Goal: Task Accomplishment & Management: Complete application form

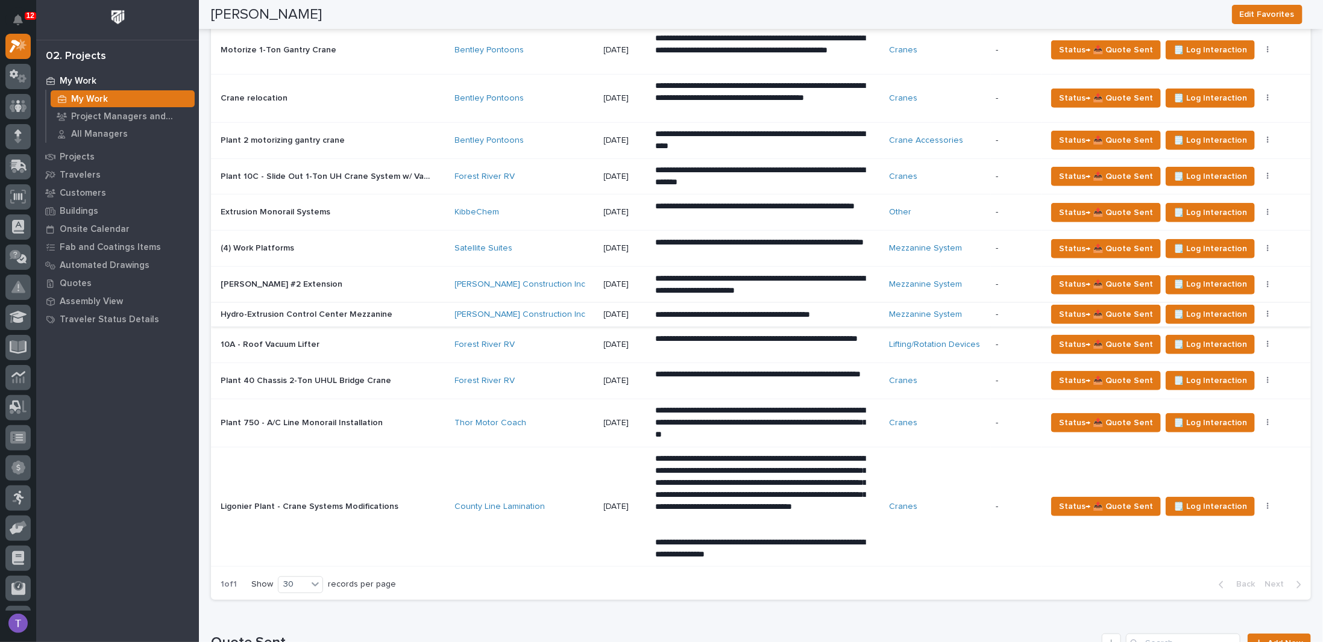
scroll to position [362, 0]
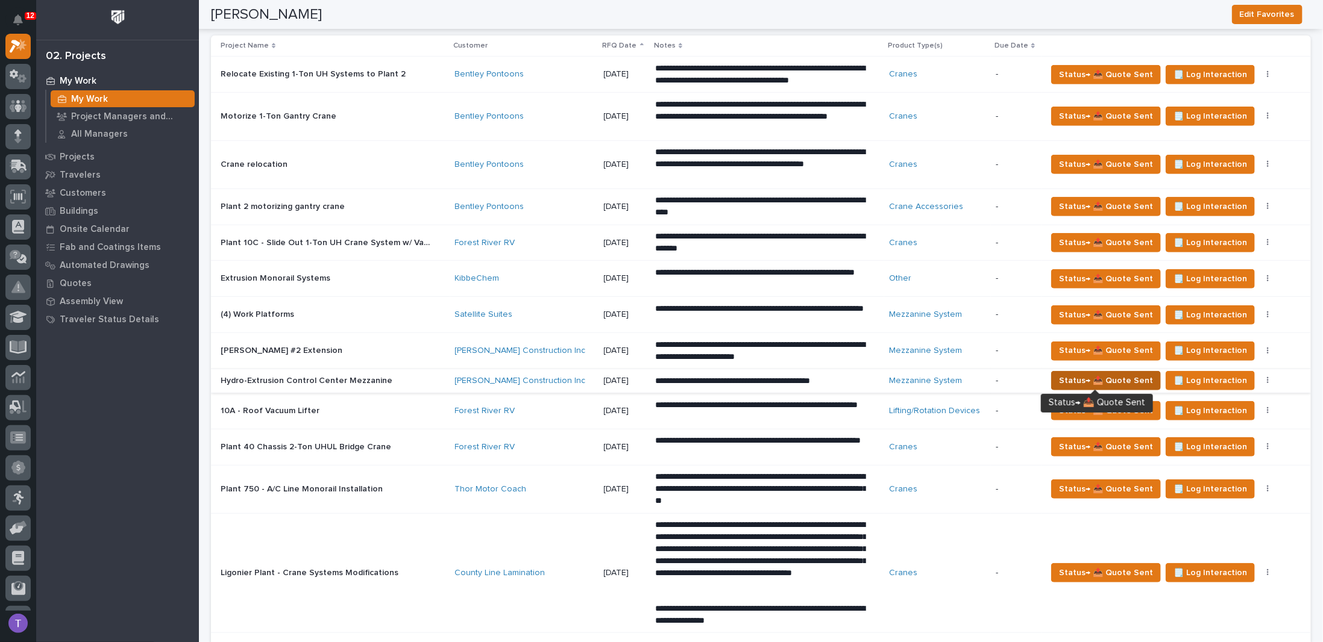
click at [1106, 374] on span "Status→ 📤 Quote Sent" at bounding box center [1106, 381] width 94 height 14
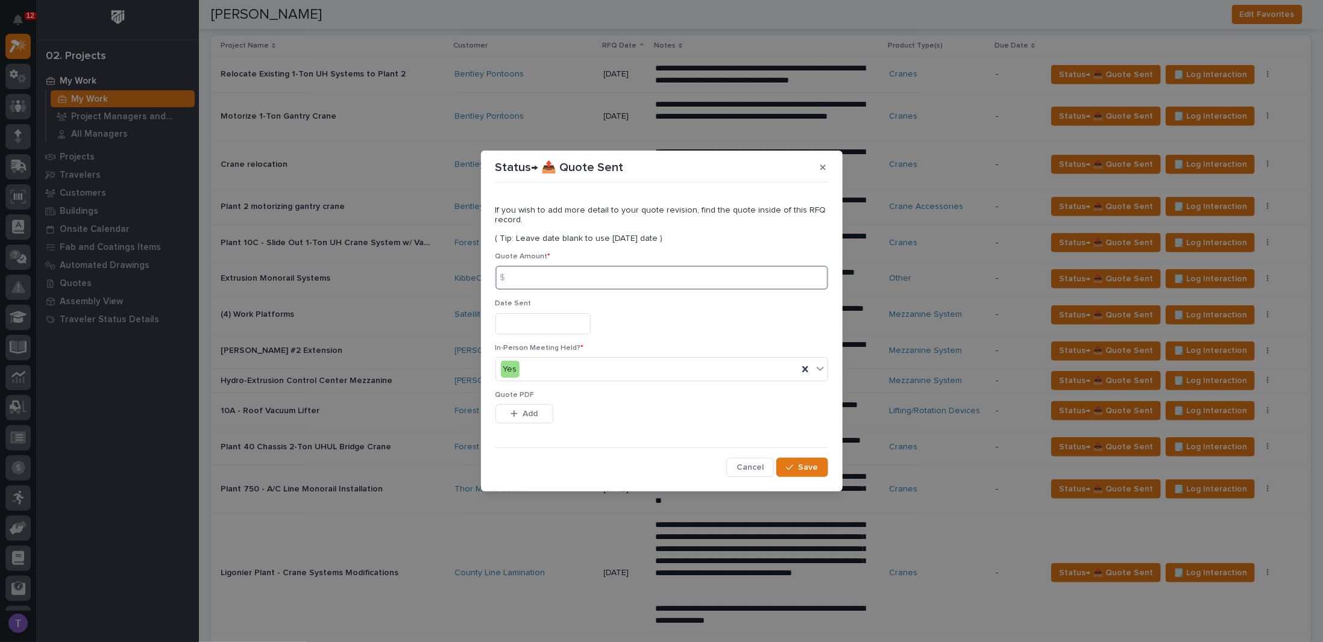
click at [541, 275] on input at bounding box center [661, 278] width 333 height 24
type input "57739"
click at [538, 321] on input "text" at bounding box center [542, 323] width 95 height 21
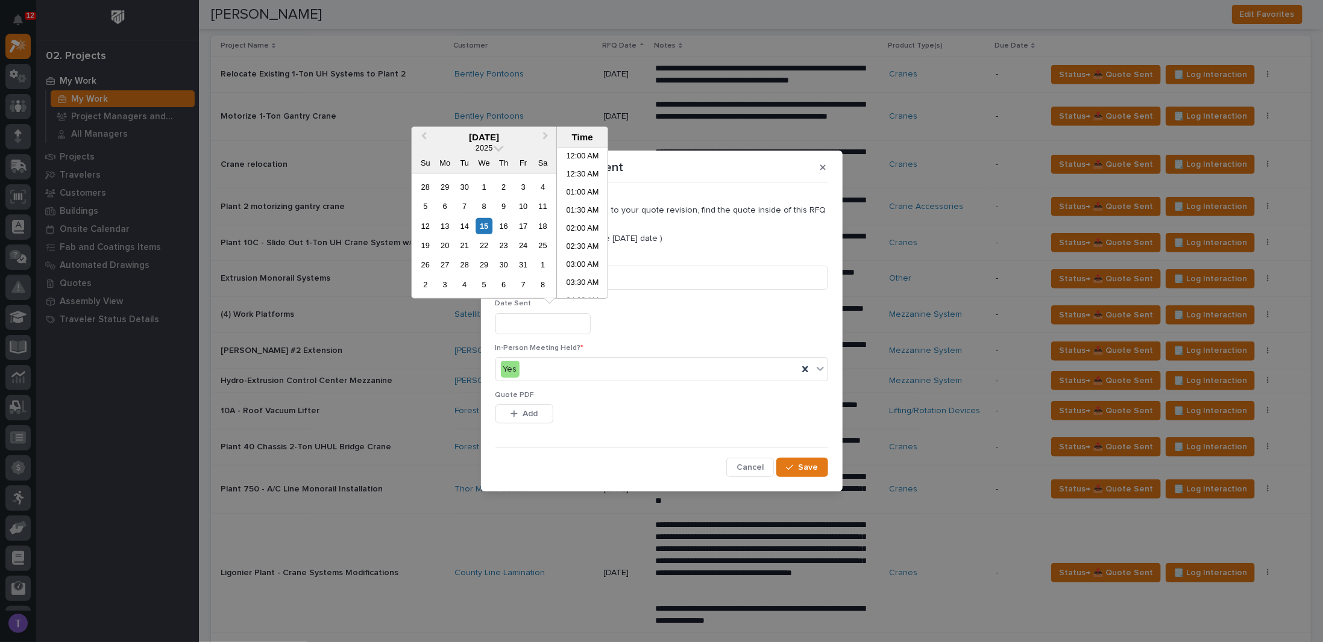
scroll to position [494, 0]
click at [481, 219] on div "15" at bounding box center [484, 226] width 16 height 16
type input "**********"
click at [525, 417] on span "Add" at bounding box center [529, 414] width 15 height 11
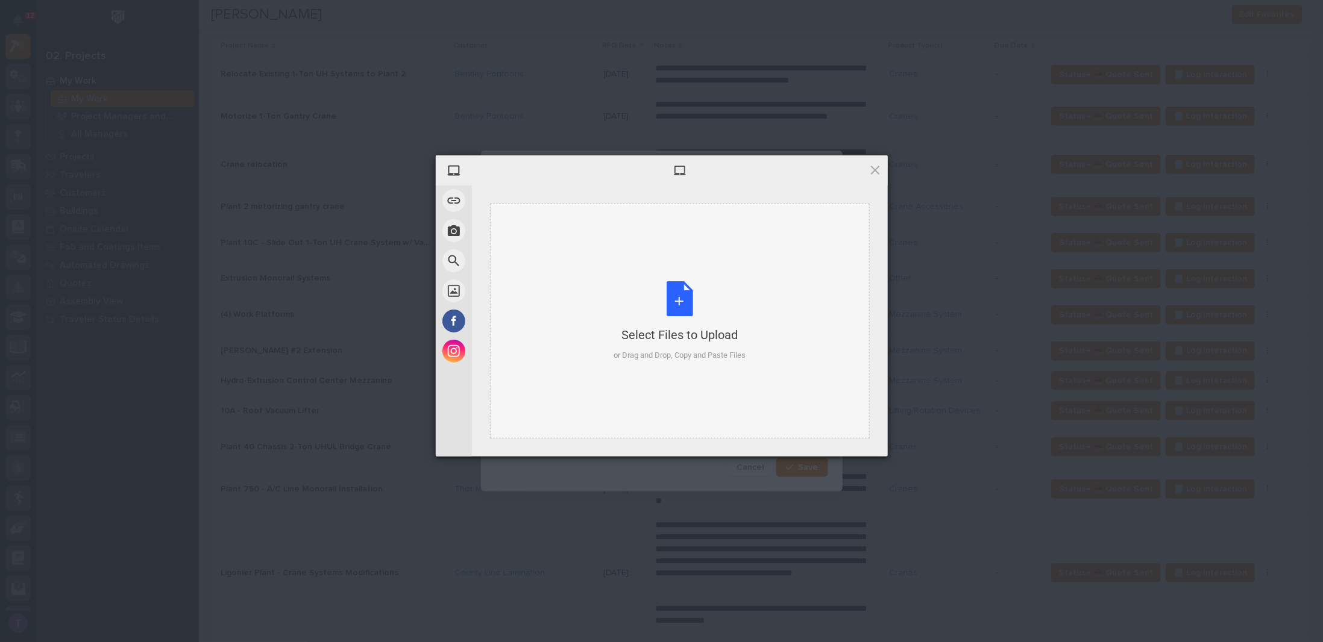
click at [679, 298] on div "Select Files to Upload or Drag and Drop, Copy and Paste Files" at bounding box center [679, 321] width 132 height 80
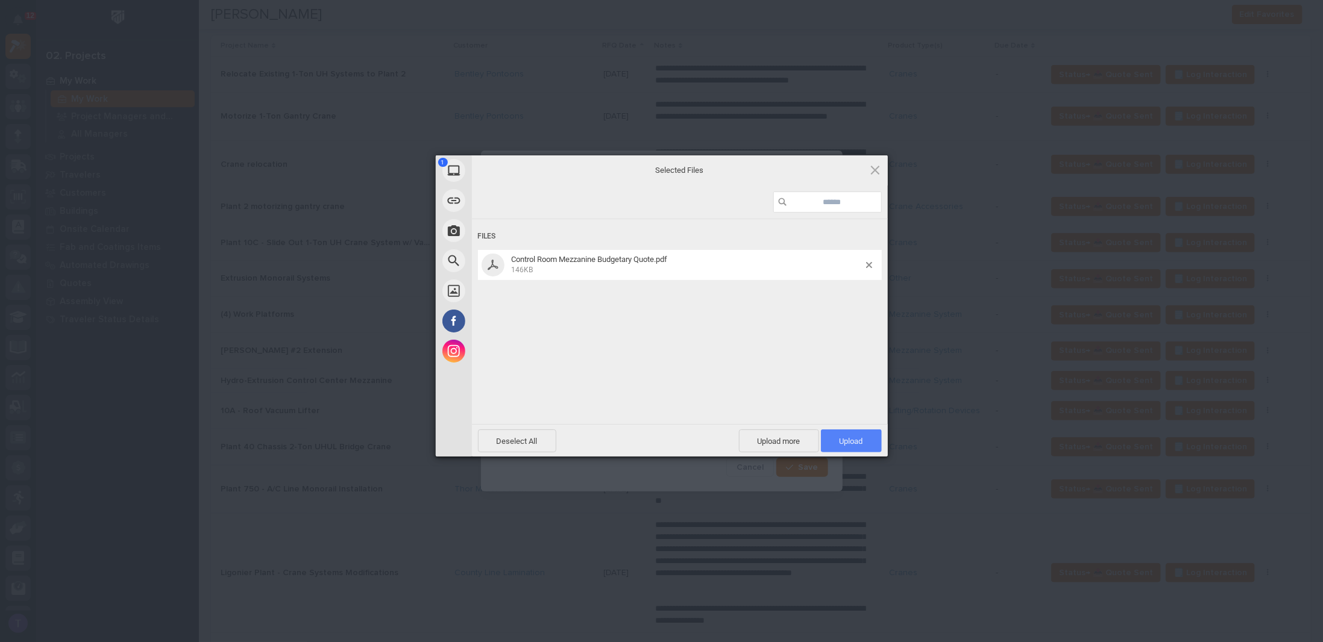
click at [856, 438] on span "Upload 1" at bounding box center [851, 441] width 24 height 9
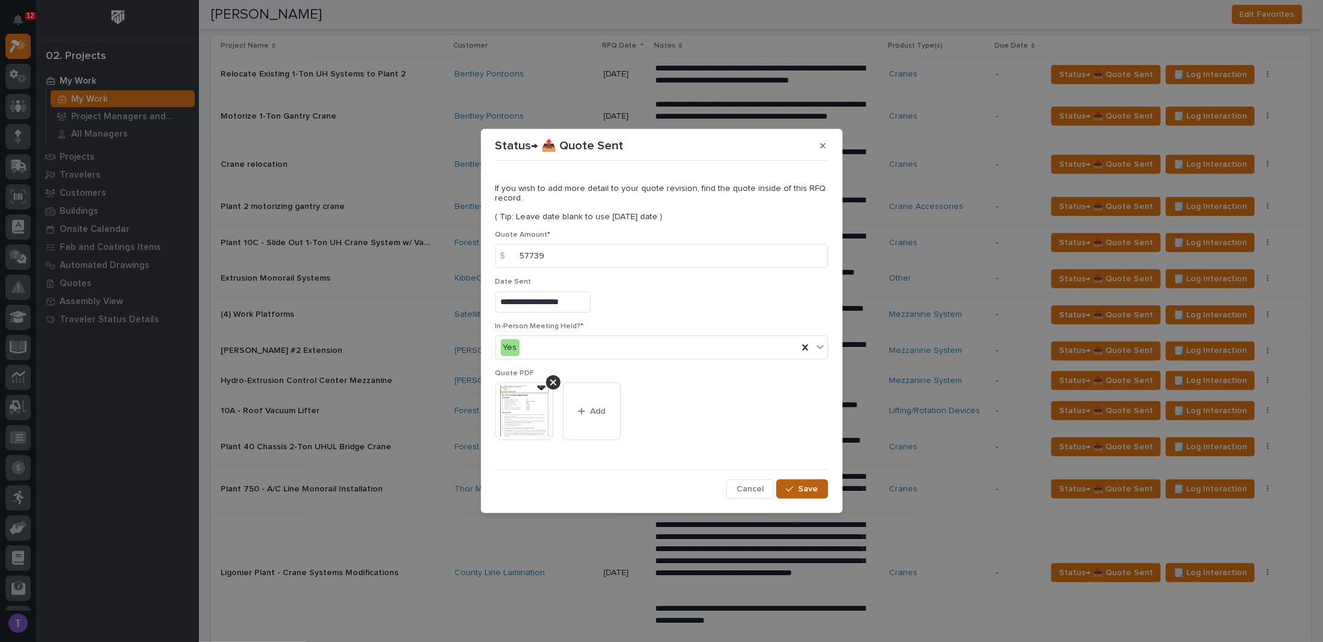
click at [808, 482] on button "Save" at bounding box center [801, 489] width 51 height 19
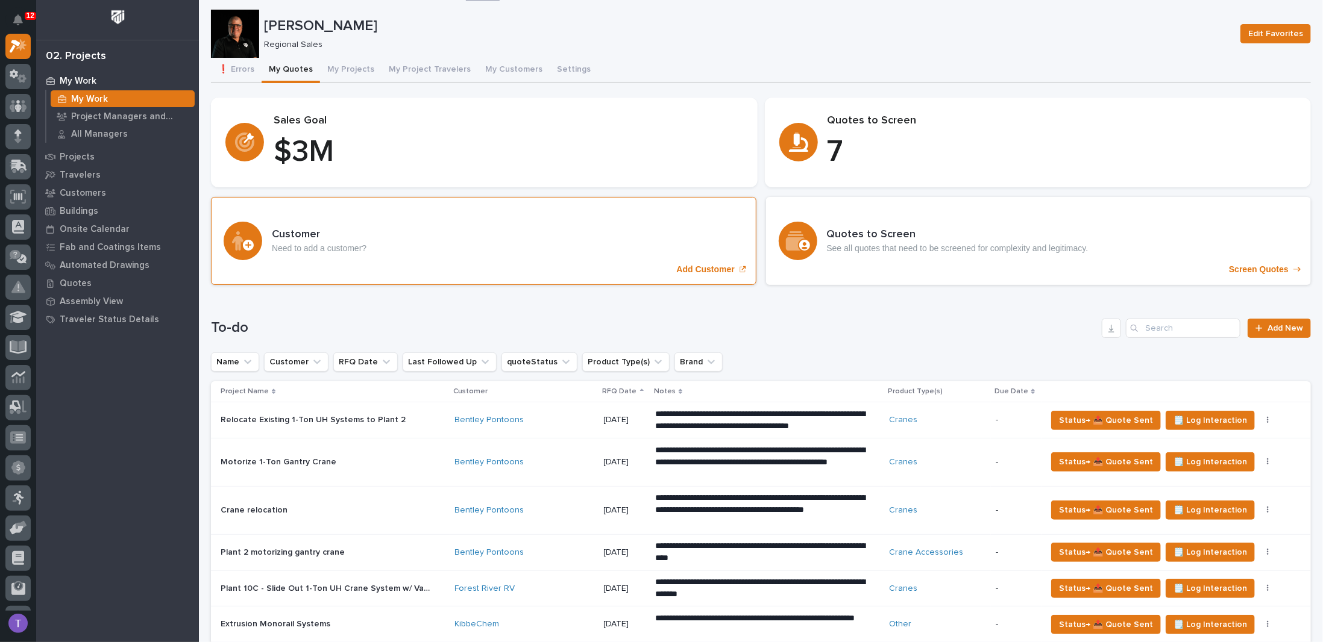
scroll to position [0, 0]
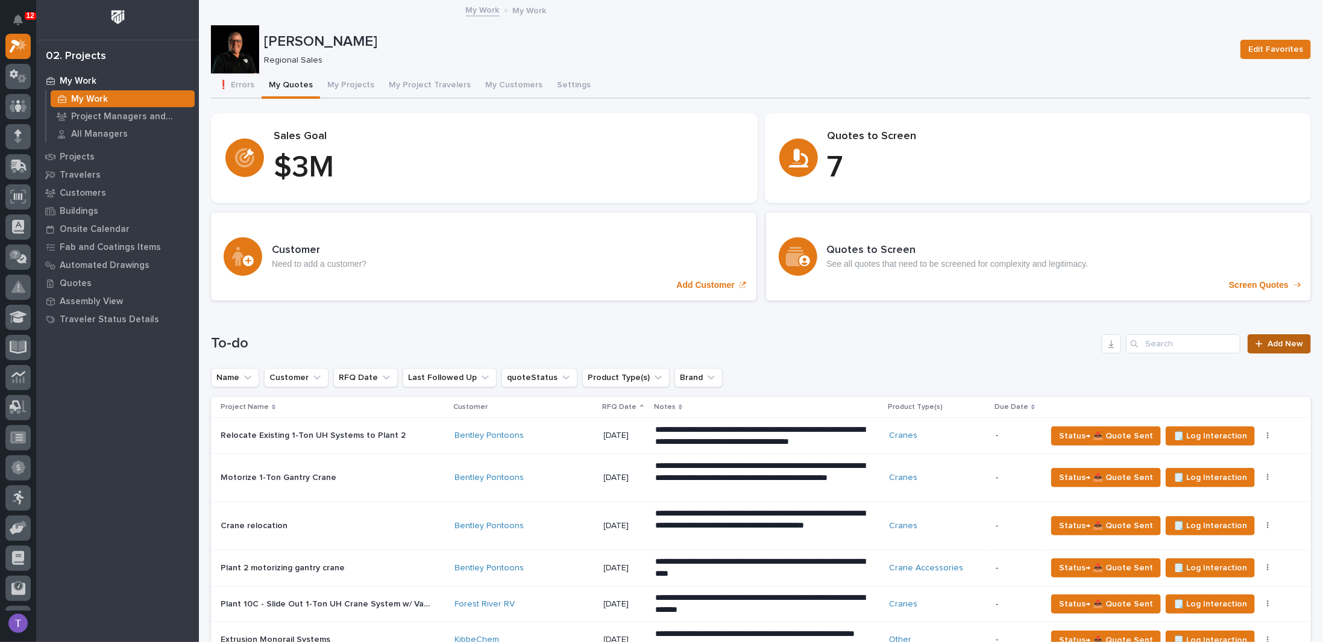
click at [1275, 340] on span "Add New" at bounding box center [1285, 344] width 36 height 8
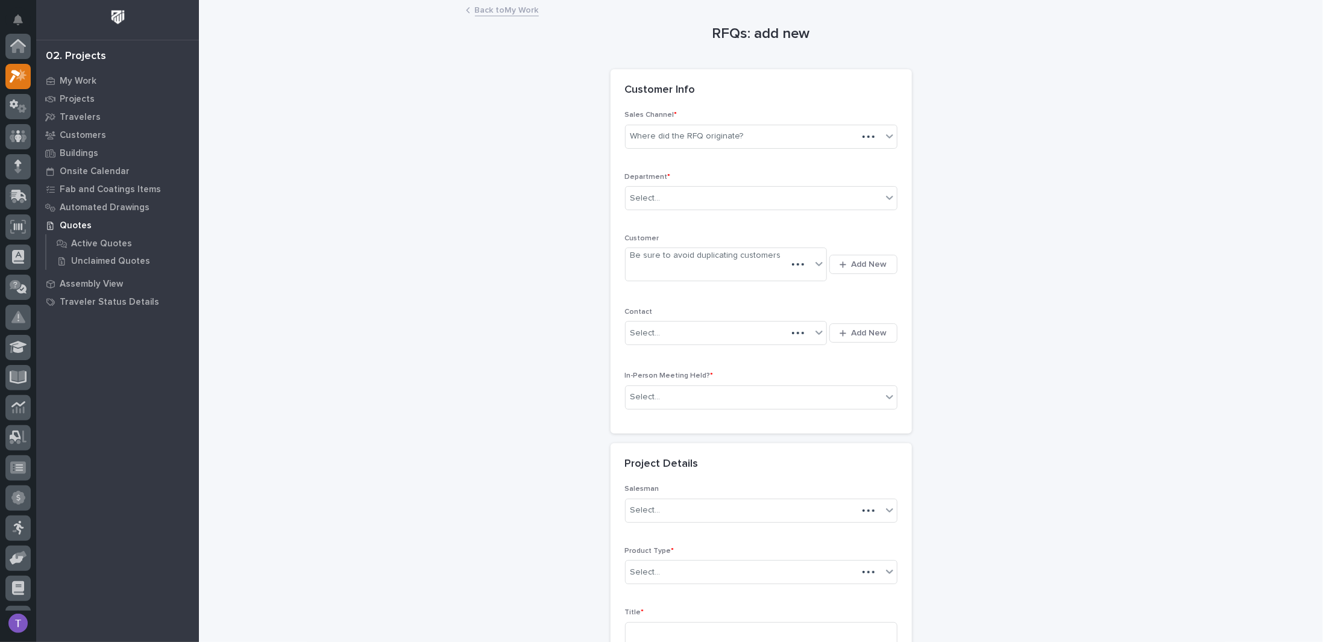
scroll to position [30, 0]
click at [709, 125] on div "Where did the RFQ originate?" at bounding box center [761, 137] width 272 height 24
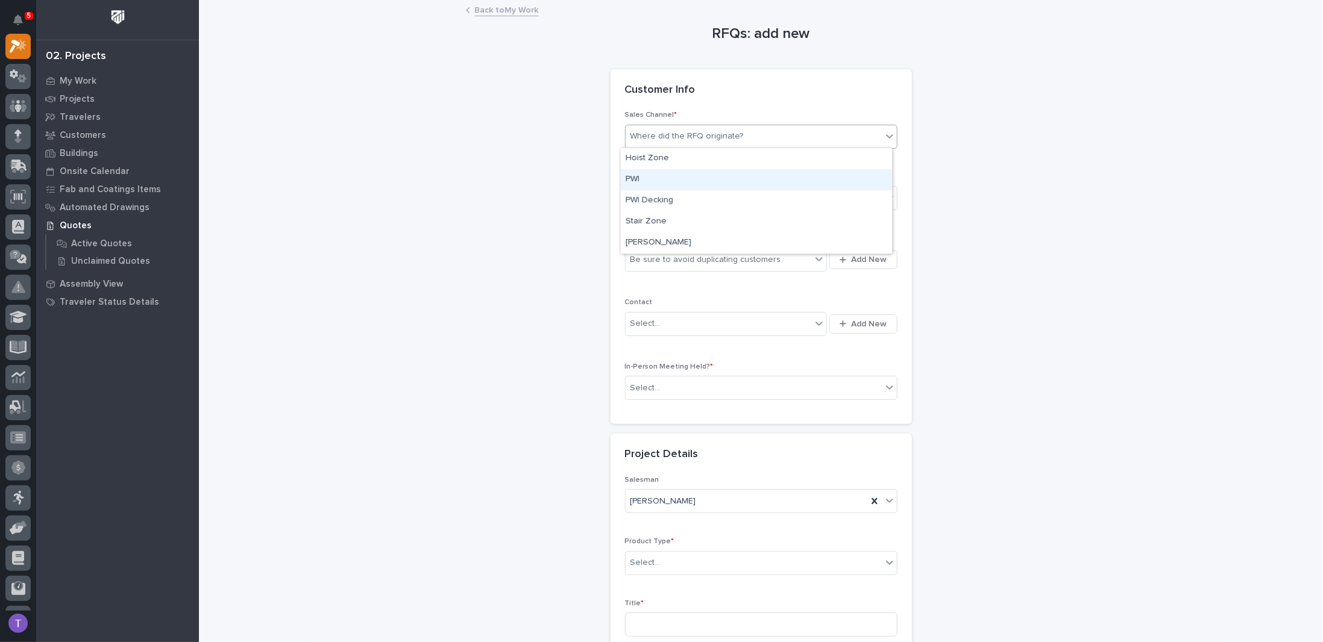
click at [630, 176] on div "PWI" at bounding box center [756, 179] width 271 height 21
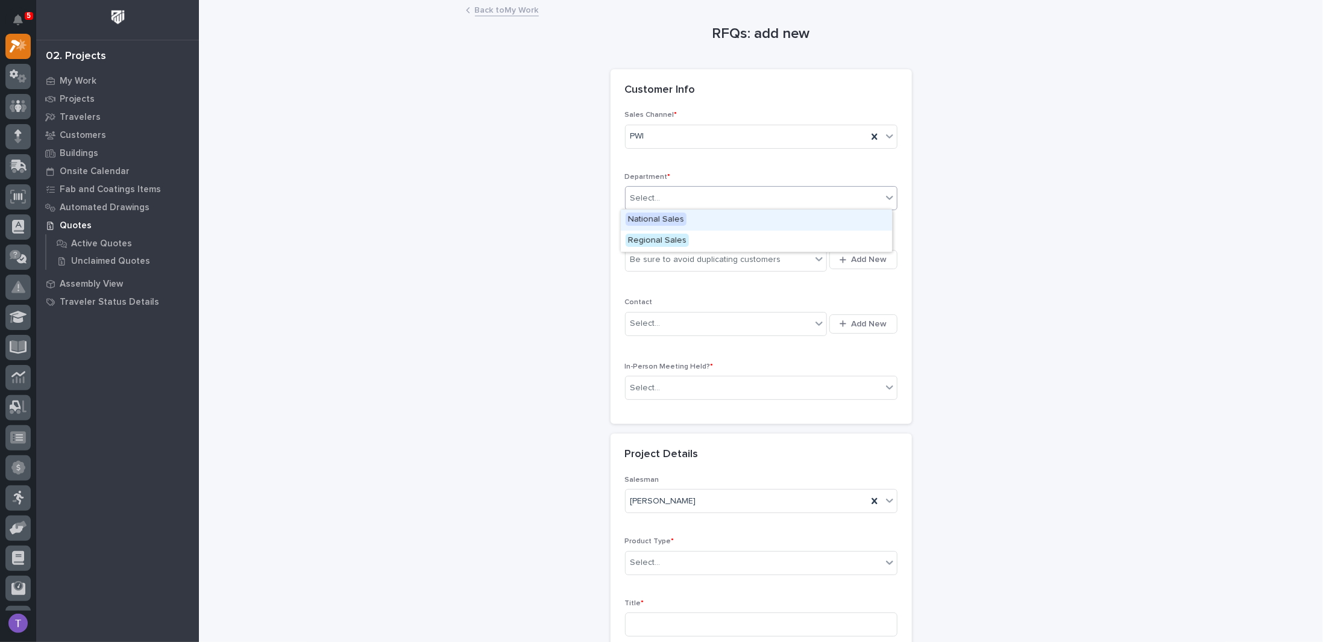
click at [644, 195] on div "Select..." at bounding box center [645, 198] width 30 height 13
click at [642, 236] on span "Regional Sales" at bounding box center [657, 240] width 63 height 13
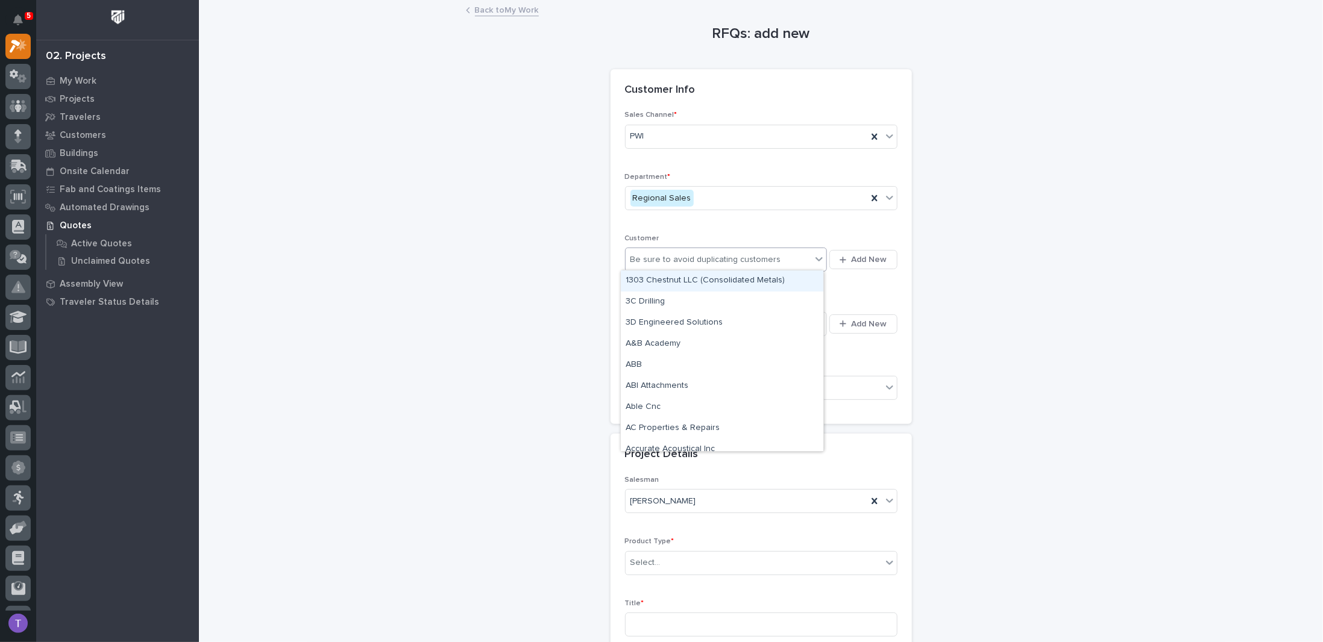
click at [644, 254] on div "Be sure to avoid duplicating customers" at bounding box center [705, 260] width 151 height 13
type input "*****"
click at [651, 281] on div "Medix Specialty Vehicles" at bounding box center [722, 281] width 202 height 21
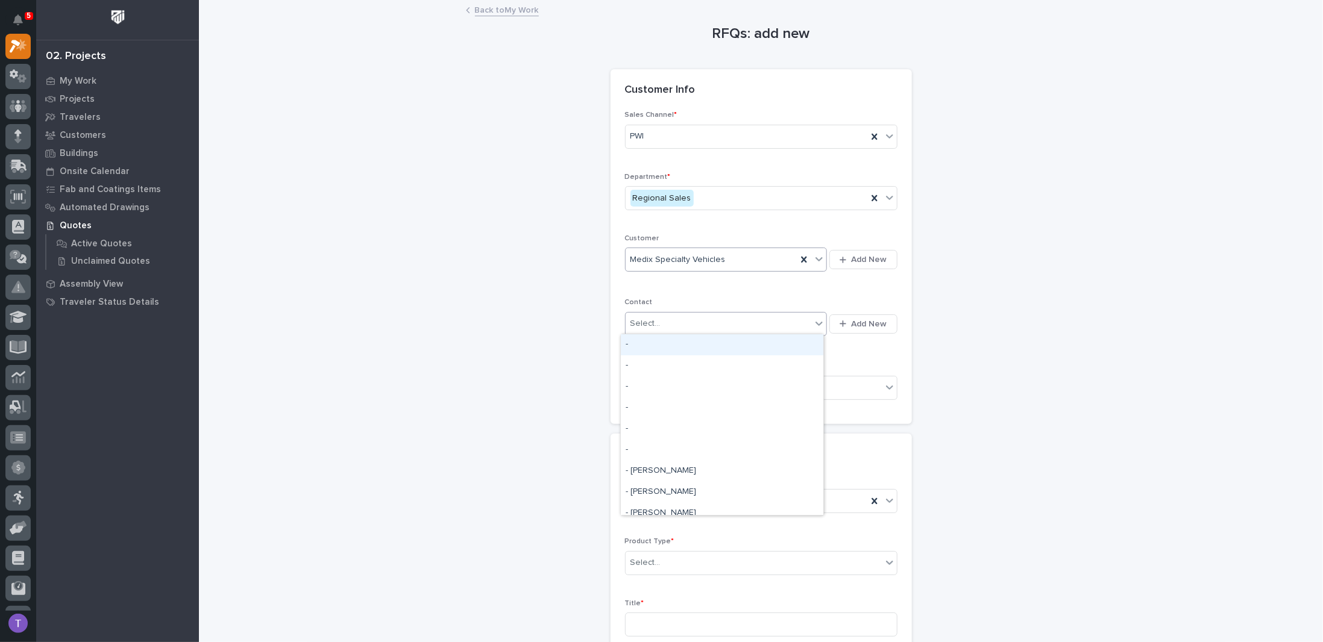
click at [641, 324] on div "Select..." at bounding box center [645, 324] width 30 height 13
type input "*****"
click at [550, 350] on div "RFQs: add new Loading... Saving… Loading... Saving… Loading... Saving… Customer…" at bounding box center [761, 420] width 1100 height 838
click at [660, 321] on div "Select..." at bounding box center [719, 324] width 186 height 20
type input "*****"
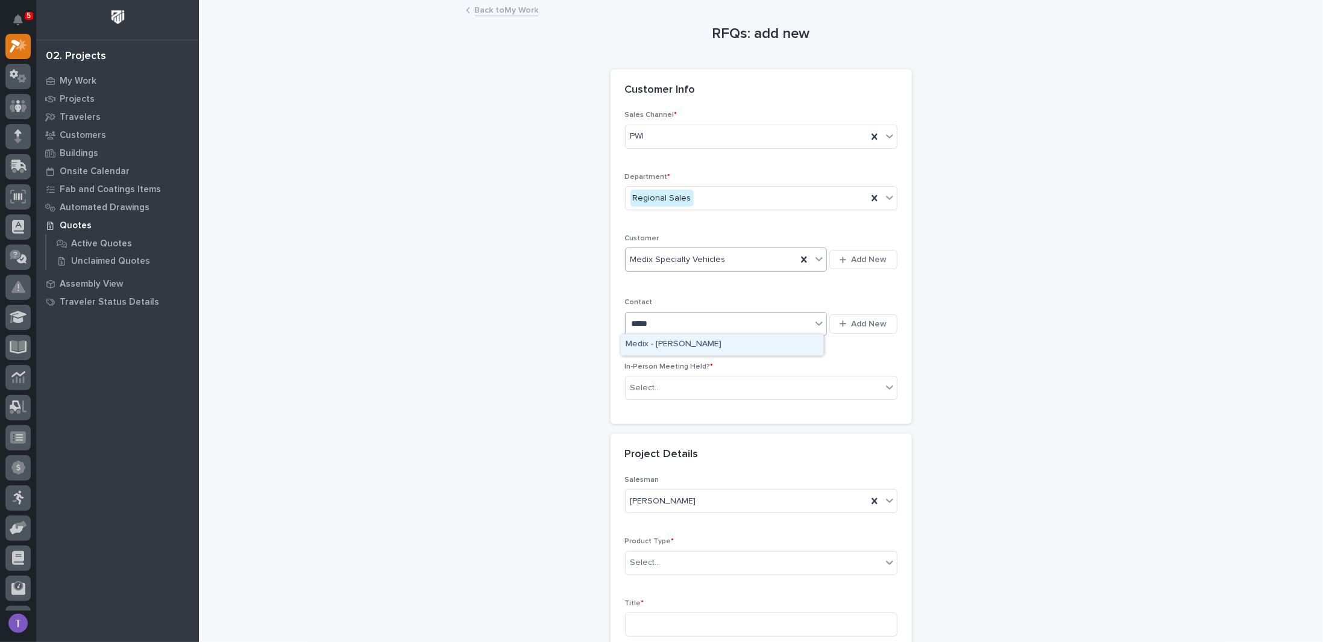
click at [667, 342] on div "Medix - Jeanne Fulks" at bounding box center [722, 344] width 202 height 21
click at [642, 387] on div "Select..." at bounding box center [645, 388] width 30 height 13
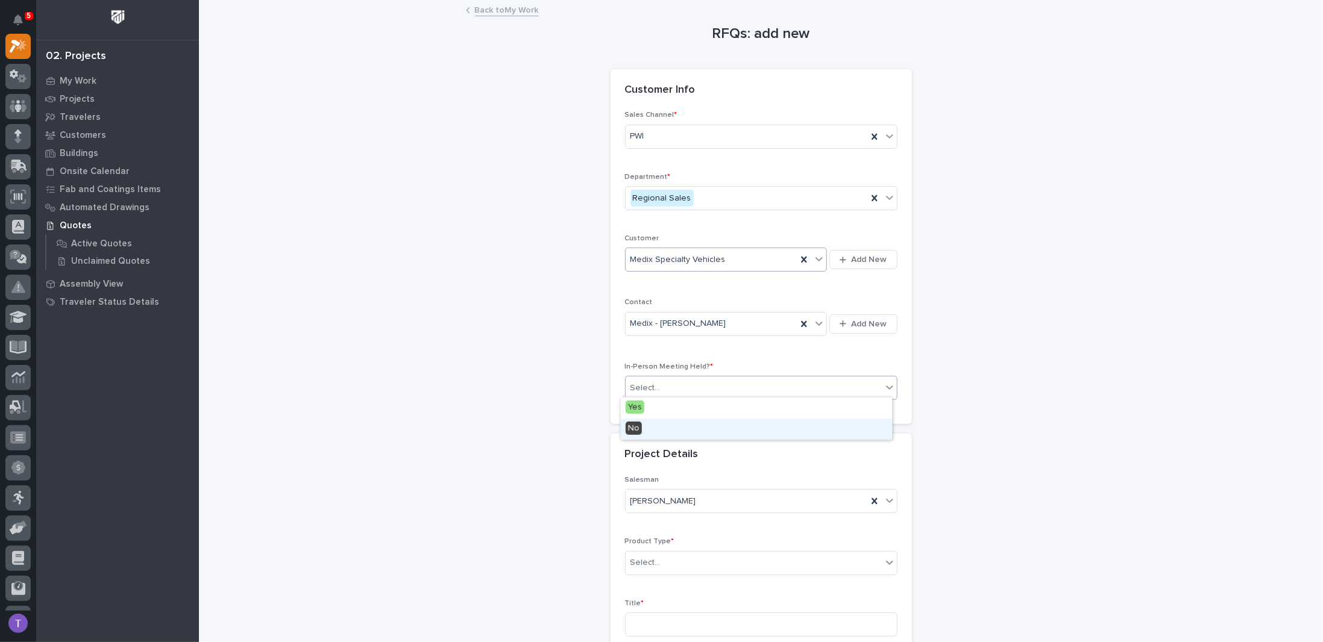
click at [632, 427] on span "No" at bounding box center [634, 428] width 16 height 13
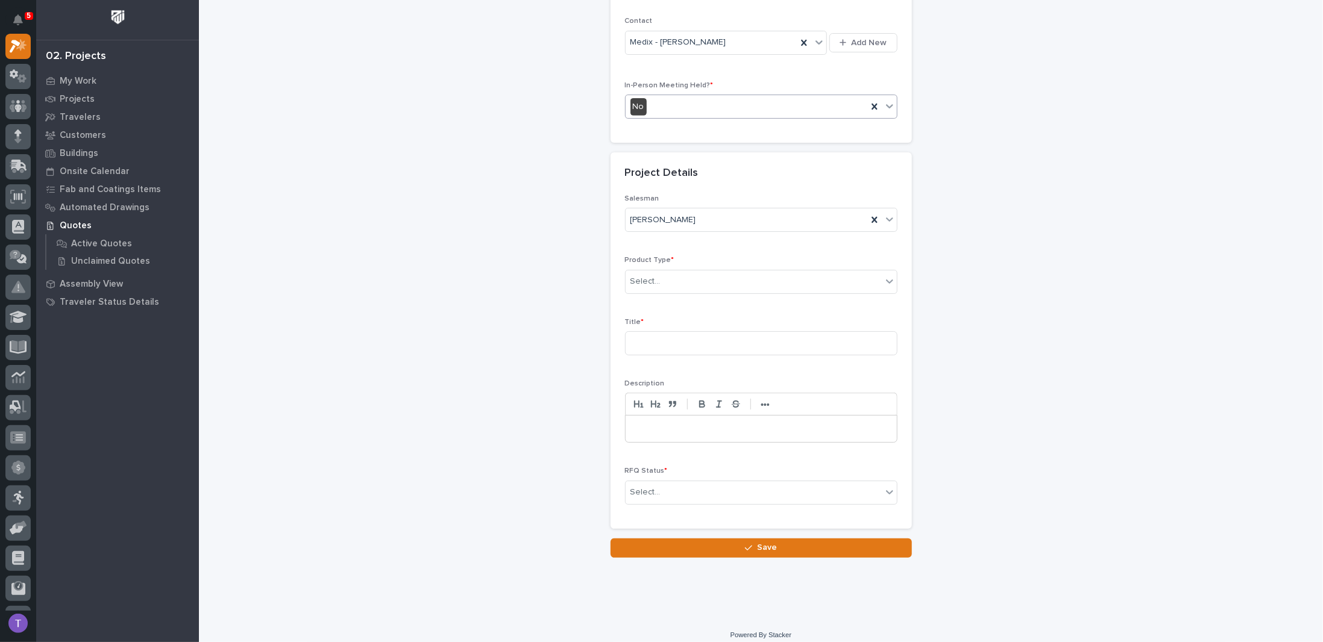
scroll to position [286, 0]
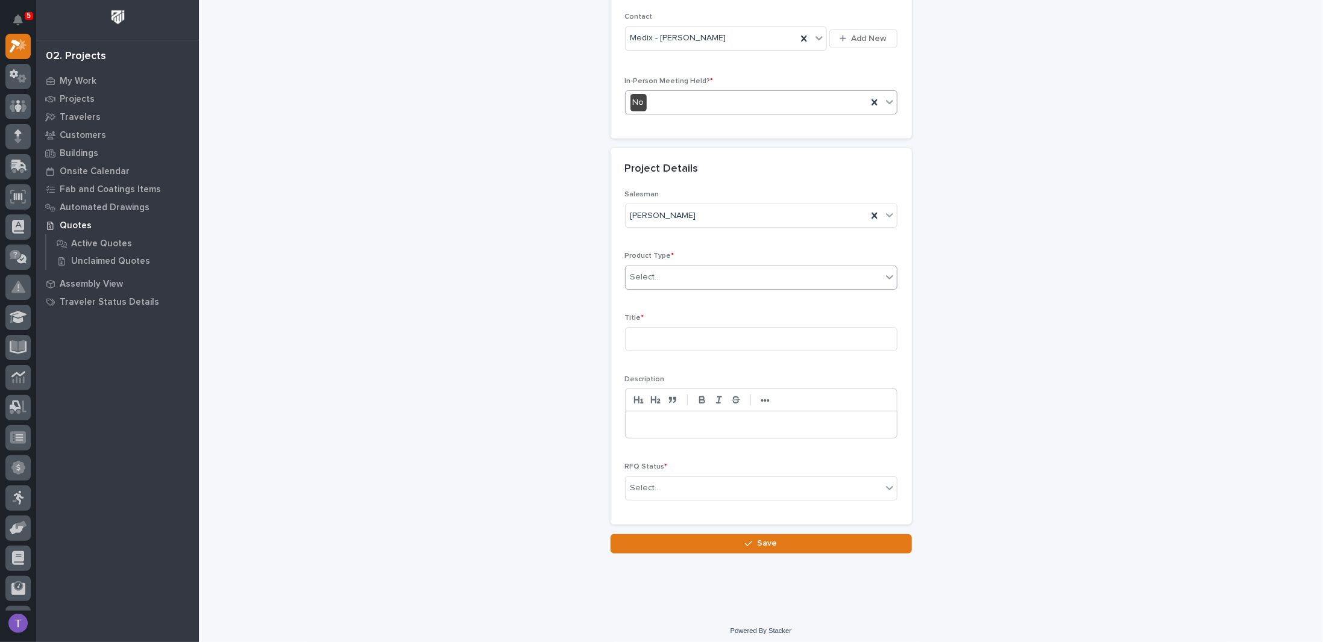
click at [637, 272] on div "Select..." at bounding box center [645, 277] width 30 height 13
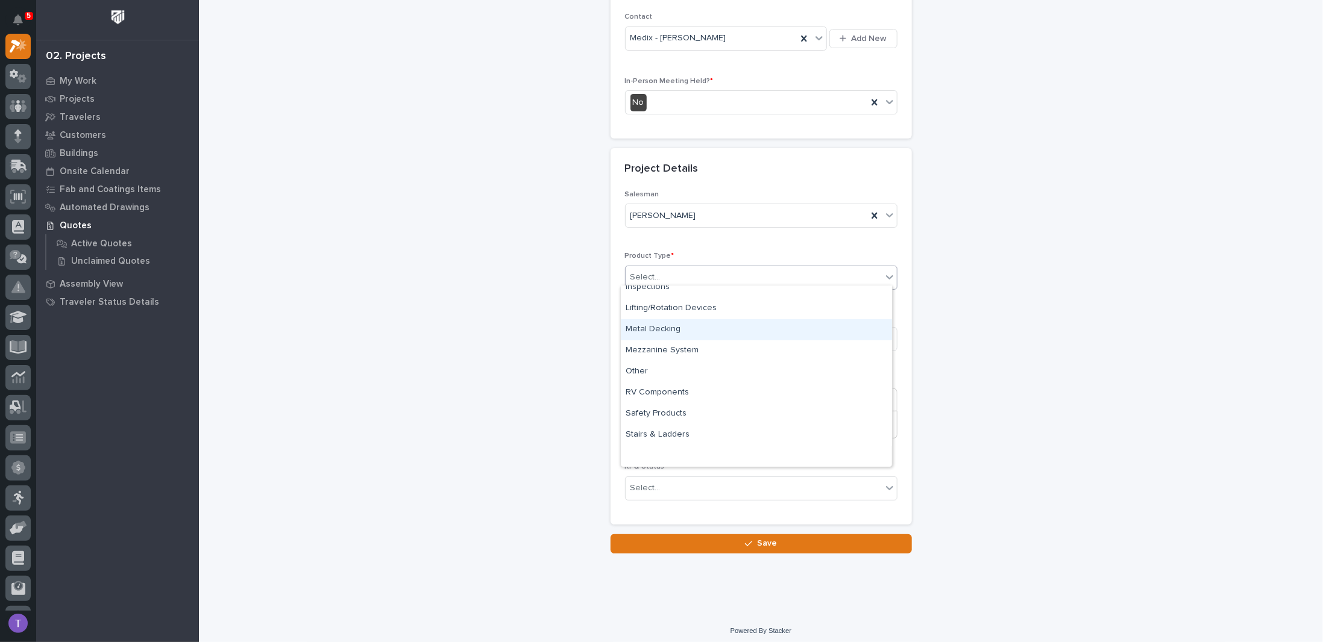
scroll to position [0, 0]
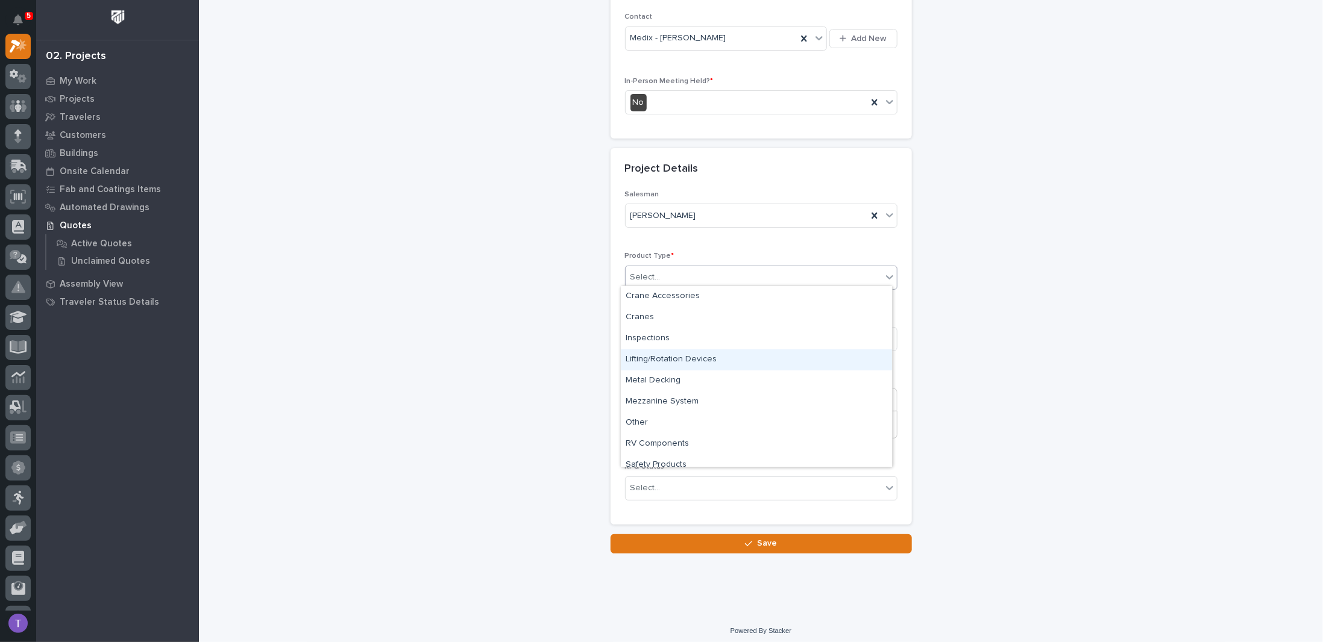
click at [655, 358] on div "Lifting/Rotation Devices" at bounding box center [756, 360] width 271 height 21
click at [649, 332] on input at bounding box center [761, 339] width 272 height 24
type input "Vacuum Lifter"
click at [633, 482] on div "Select..." at bounding box center [645, 488] width 30 height 13
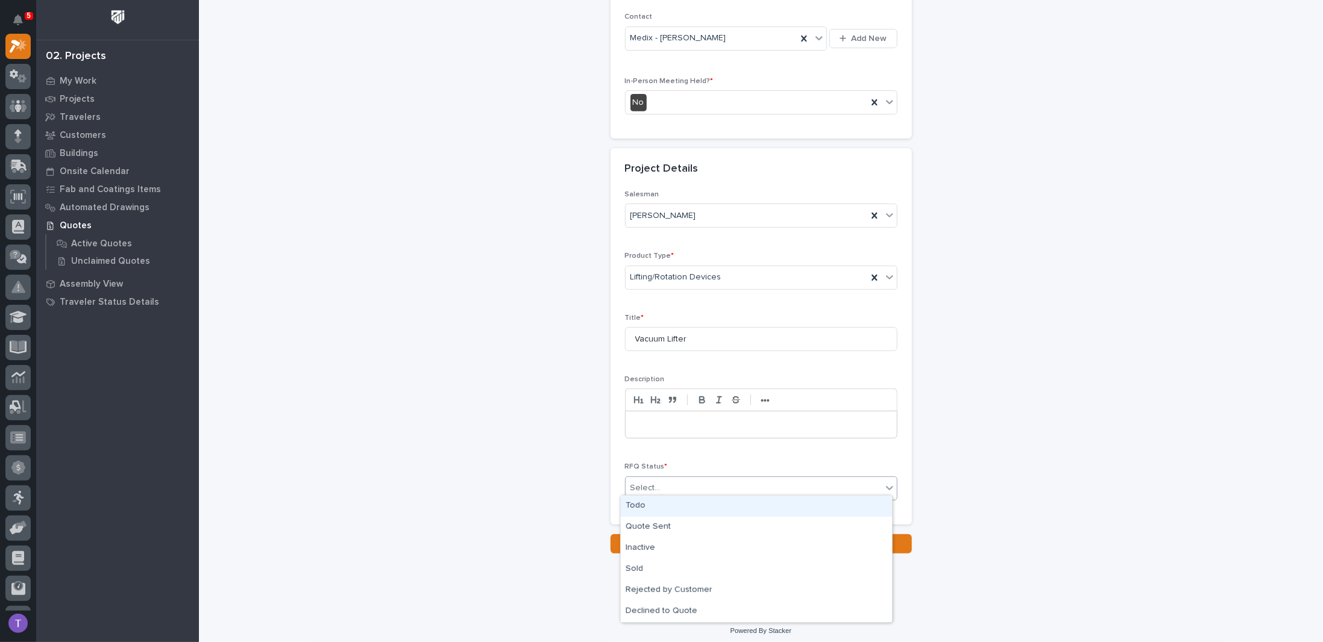
click at [637, 506] on div "Todo" at bounding box center [756, 506] width 271 height 21
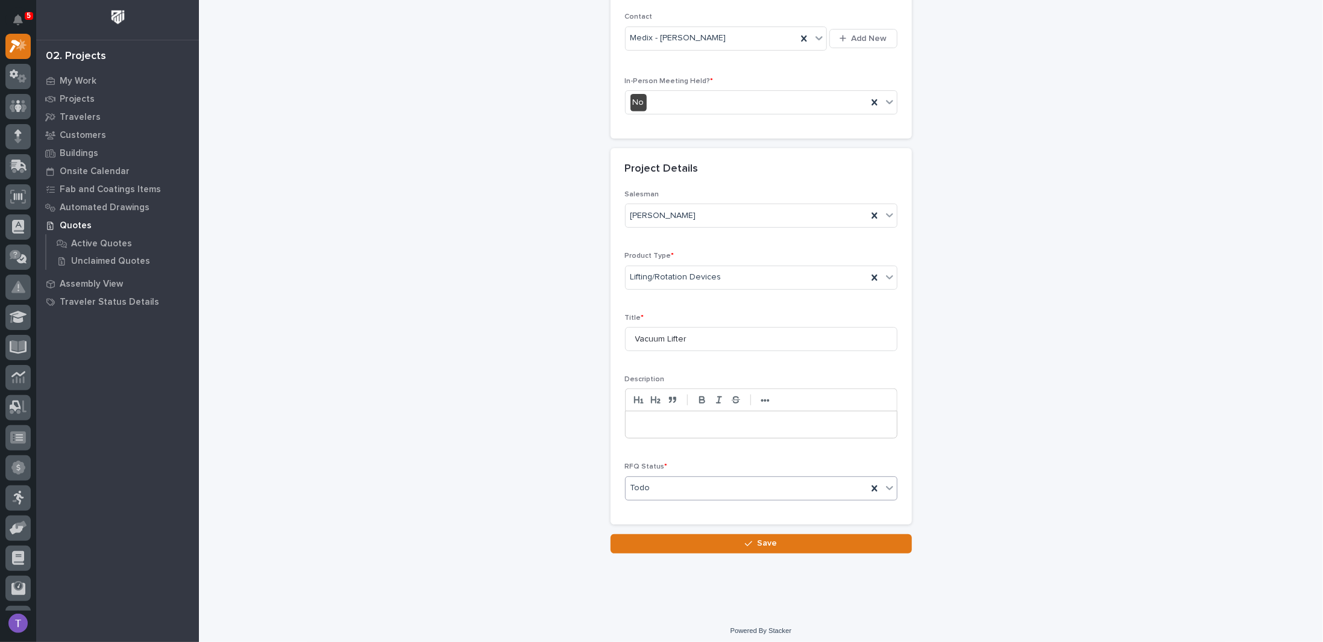
click at [647, 419] on p at bounding box center [761, 425] width 253 height 12
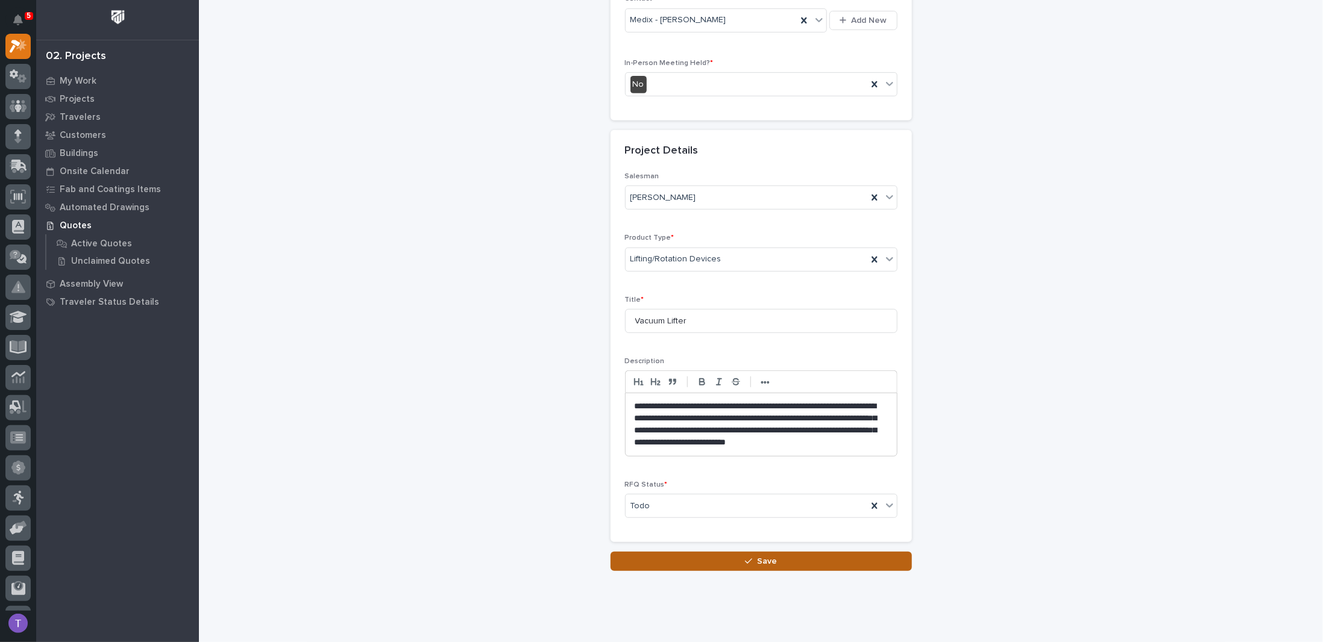
click at [763, 556] on span "Save" at bounding box center [767, 561] width 20 height 11
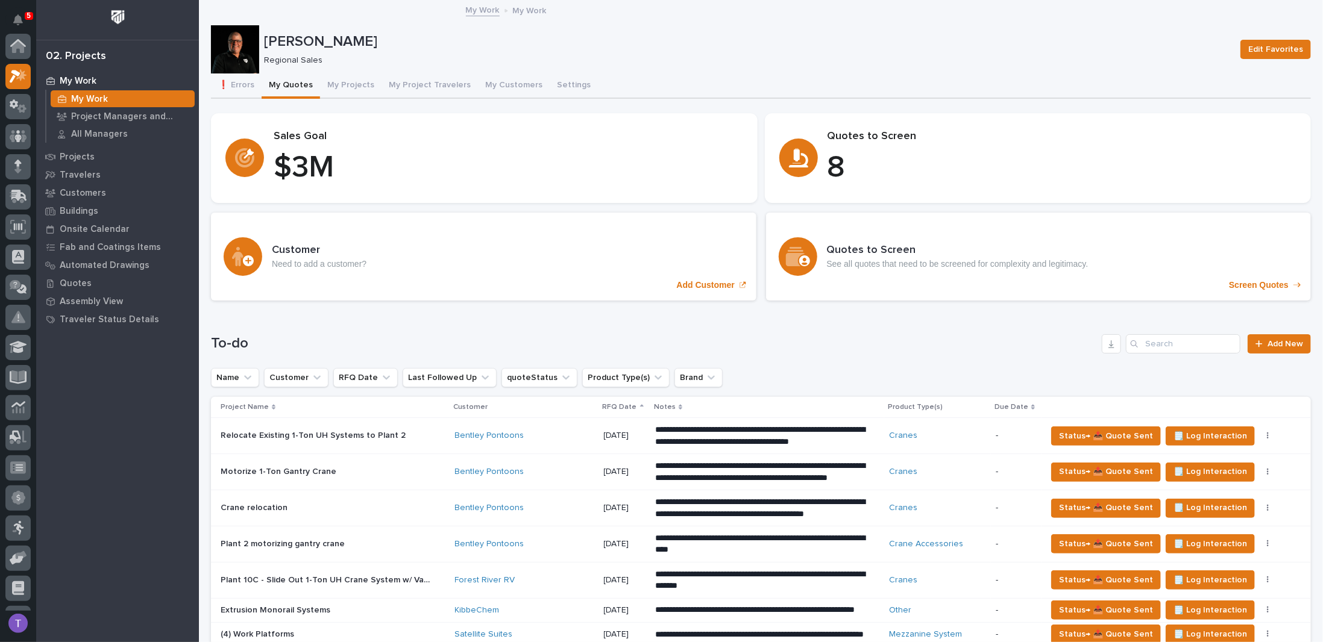
scroll to position [30, 0]
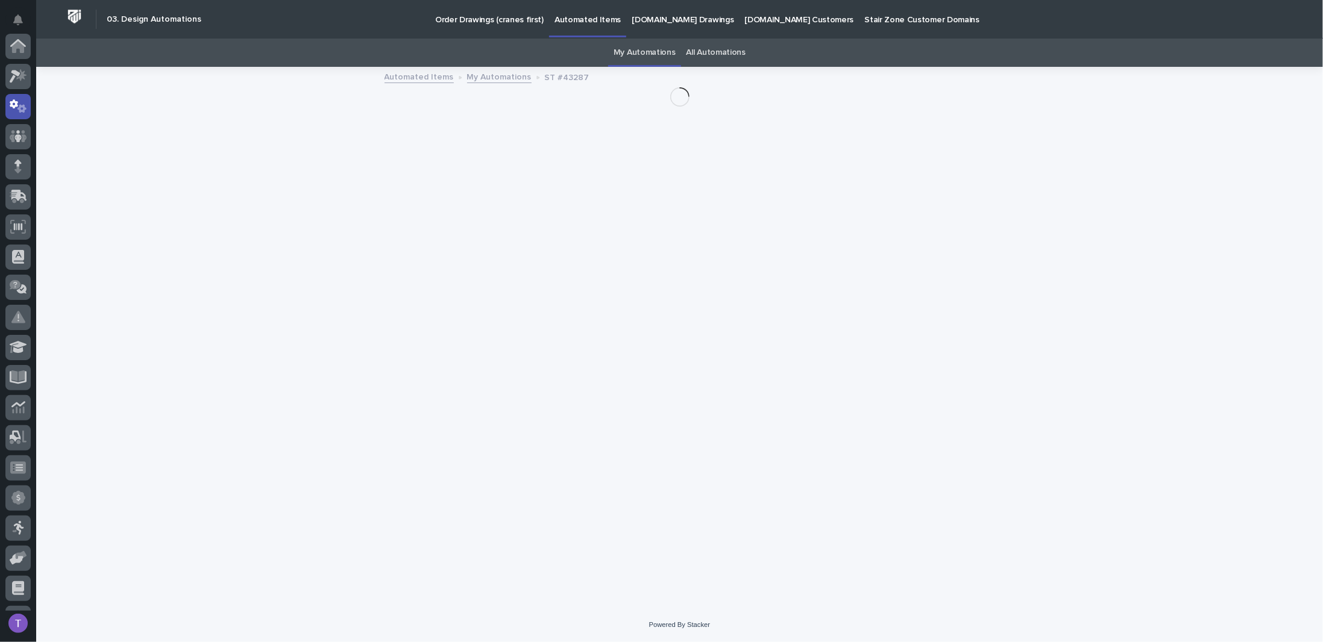
scroll to position [60, 0]
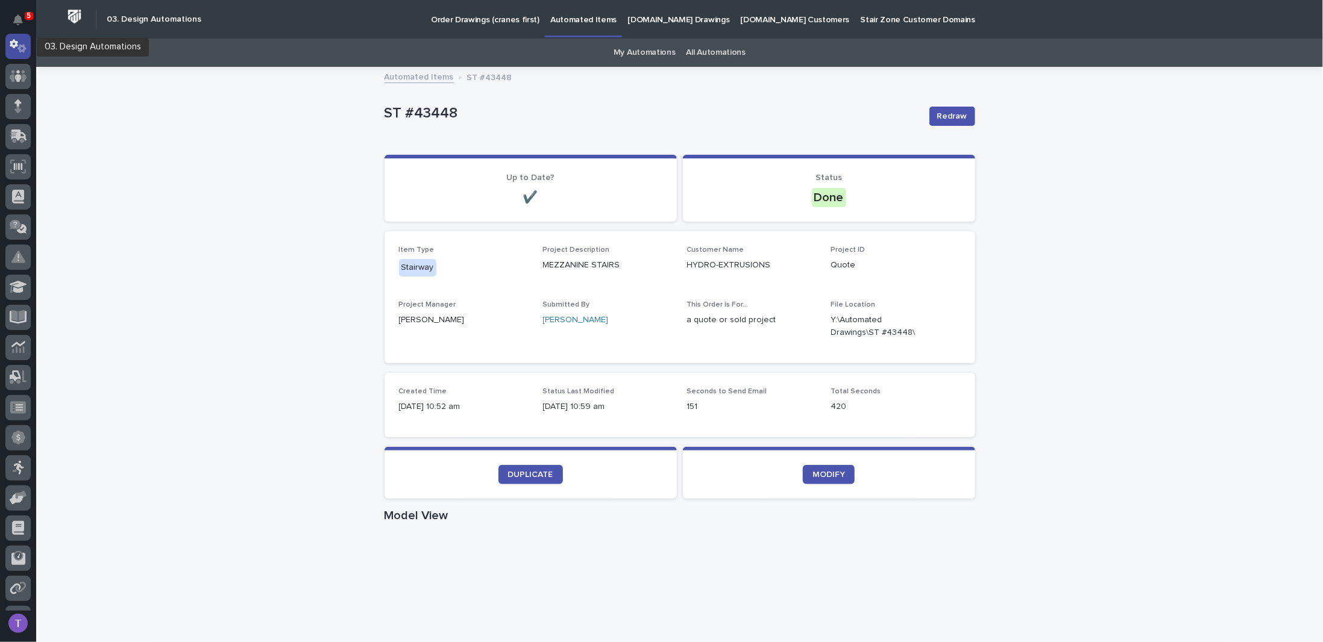
click at [17, 39] on icon at bounding box center [18, 46] width 17 height 14
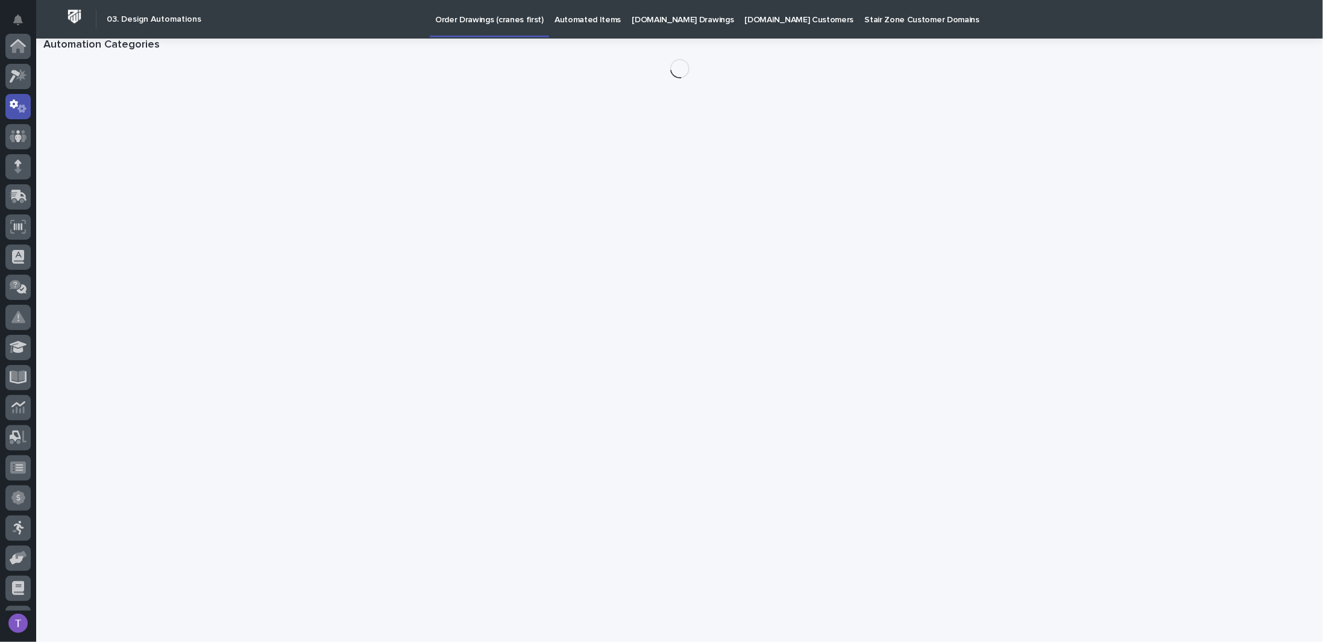
scroll to position [60, 0]
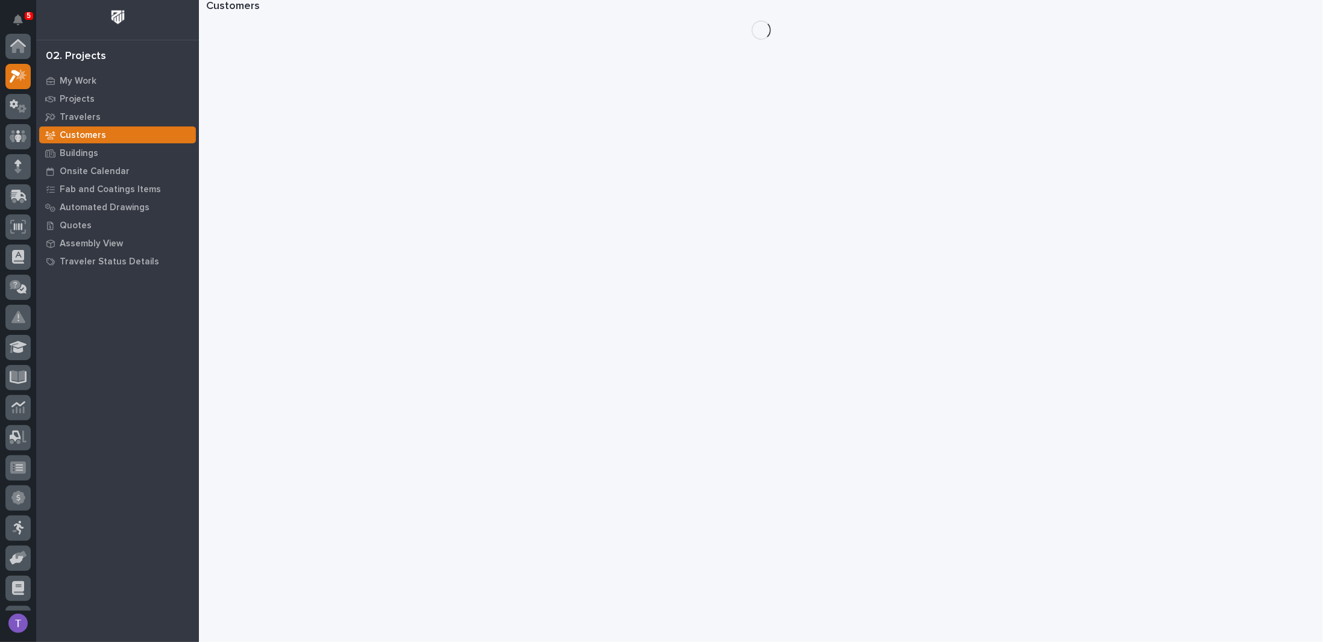
scroll to position [30, 0]
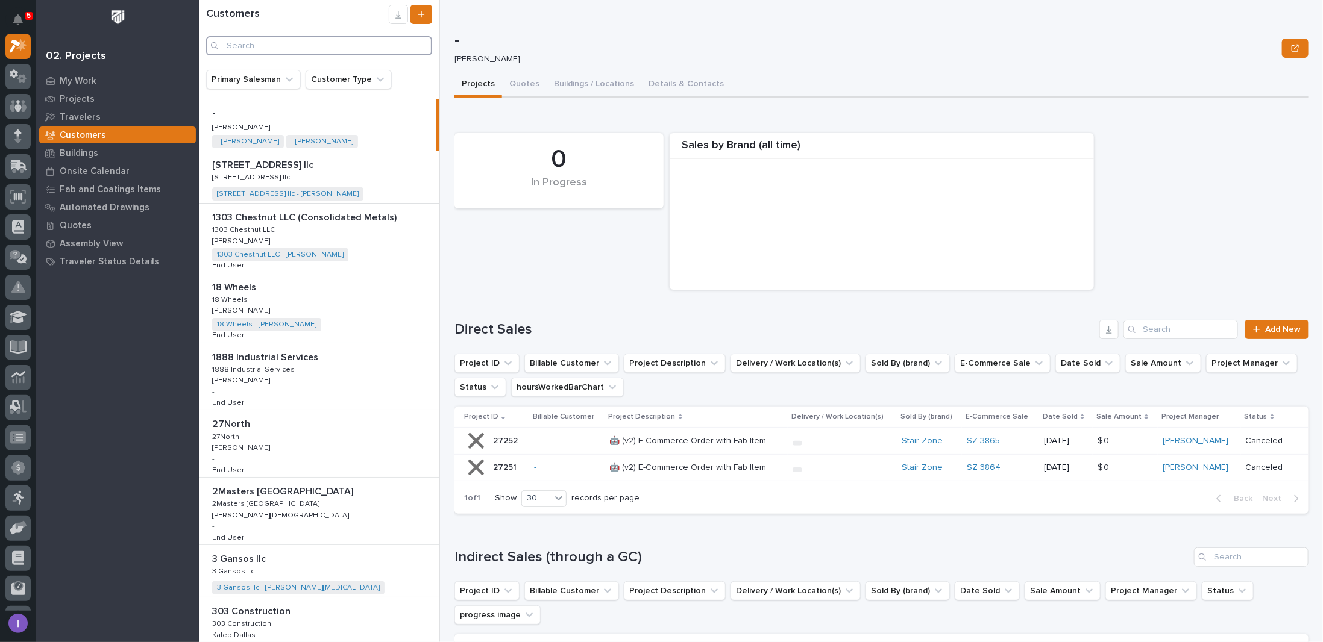
click at [293, 43] on input "Search" at bounding box center [319, 45] width 226 height 19
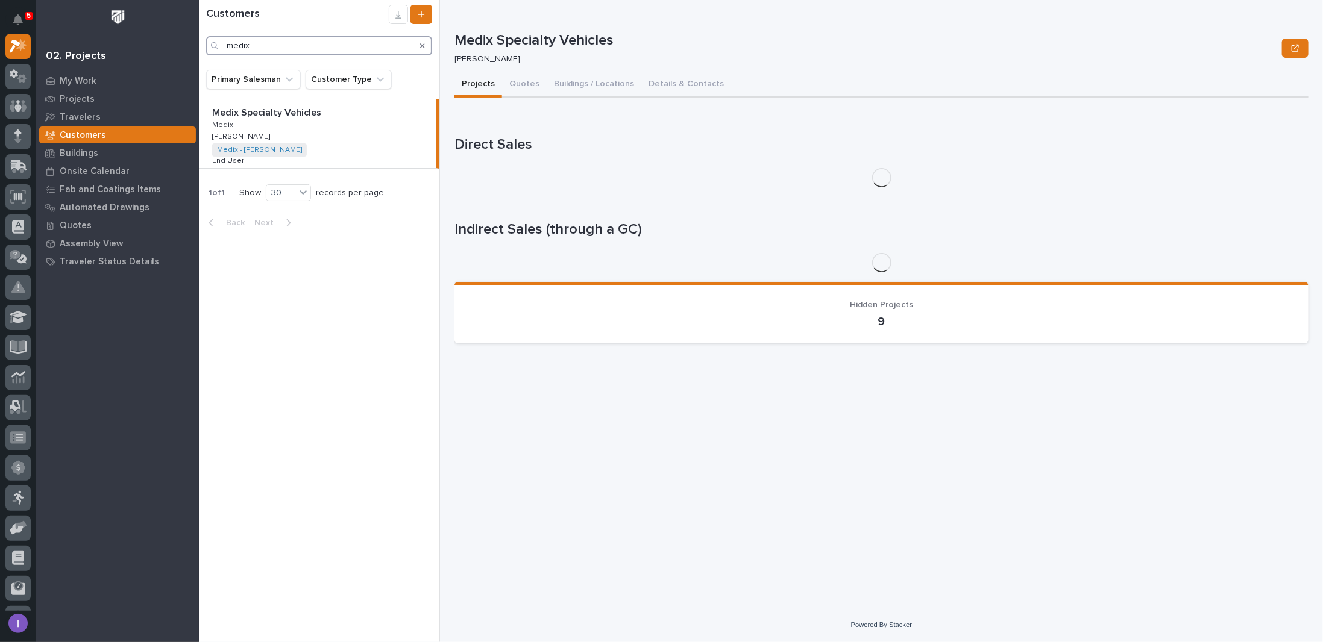
type input "medix"
click at [287, 108] on p "Medix Specialty Vehicles" at bounding box center [267, 112] width 111 height 14
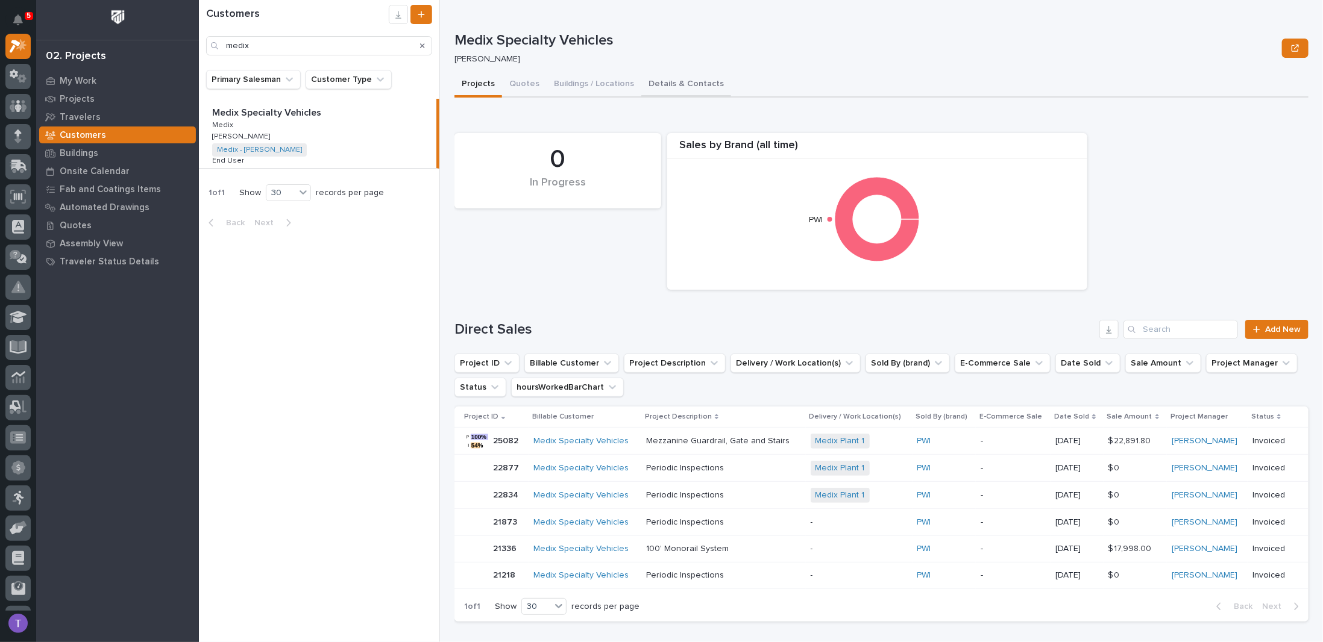
click at [653, 80] on button "Details & Contacts" at bounding box center [686, 84] width 90 height 25
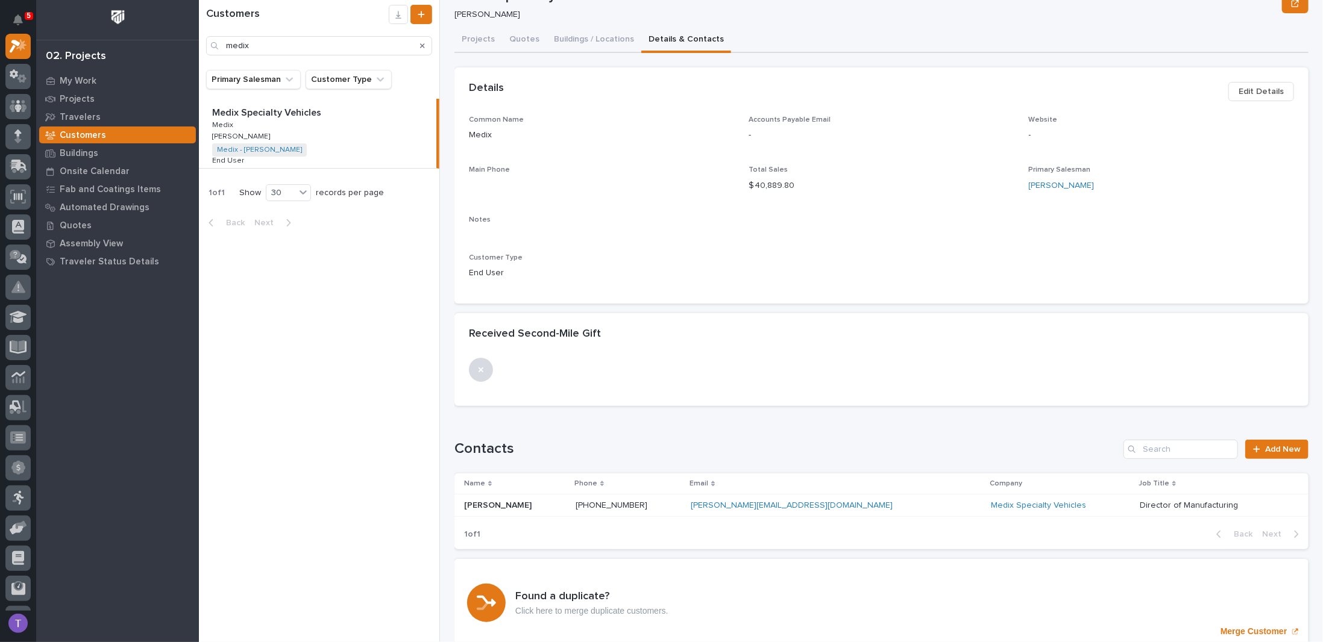
scroll to position [92, 0]
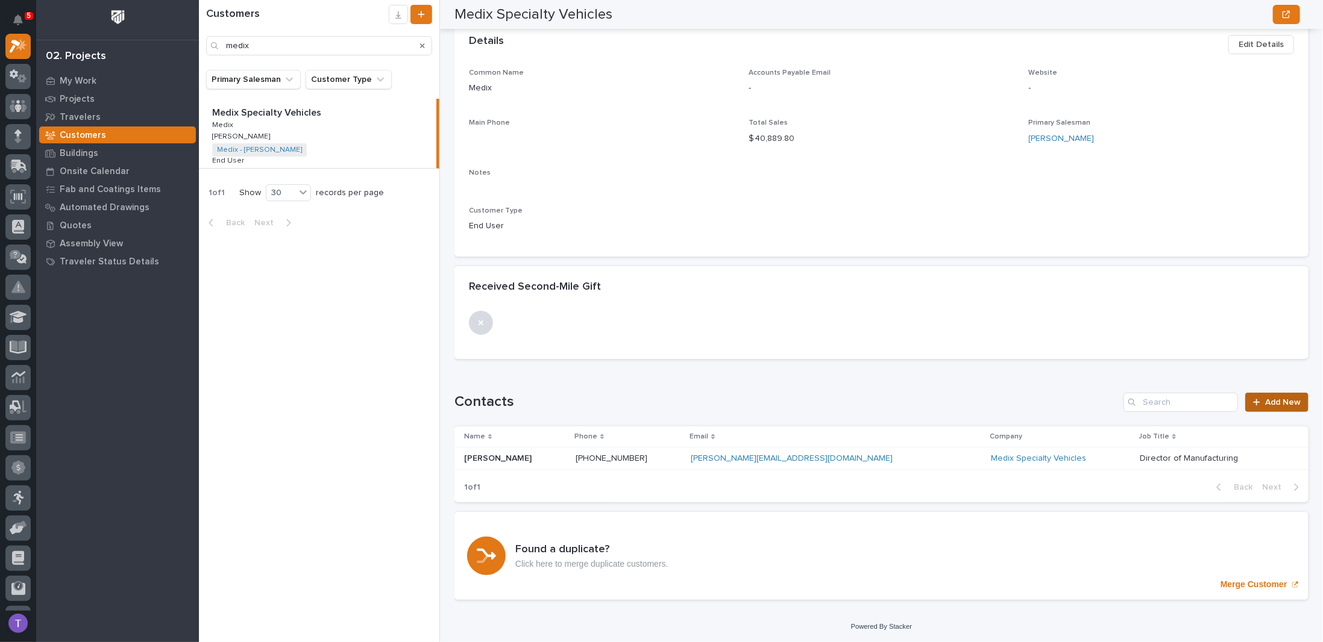
click at [1271, 402] on span "Add New" at bounding box center [1283, 402] width 36 height 8
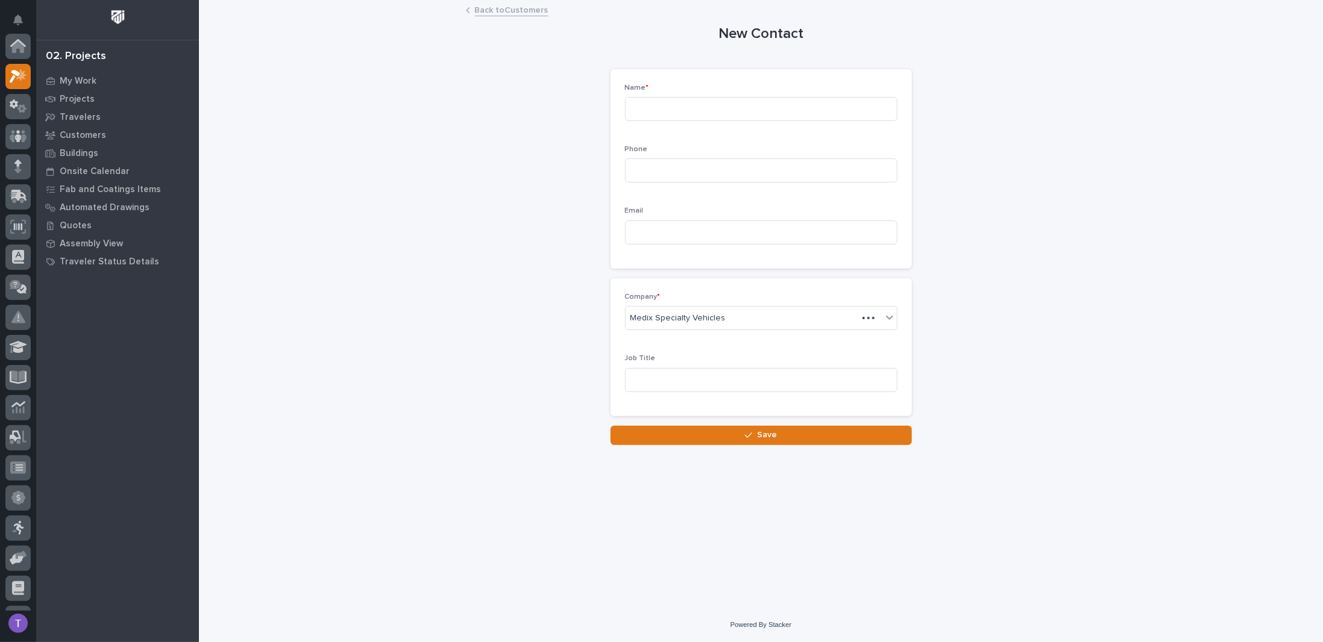
scroll to position [30, 0]
click at [677, 105] on input at bounding box center [761, 109] width 272 height 24
paste input "Jeanne Fulks"
type input "Jeanne Fulks"
click at [668, 169] on input at bounding box center [761, 170] width 272 height 24
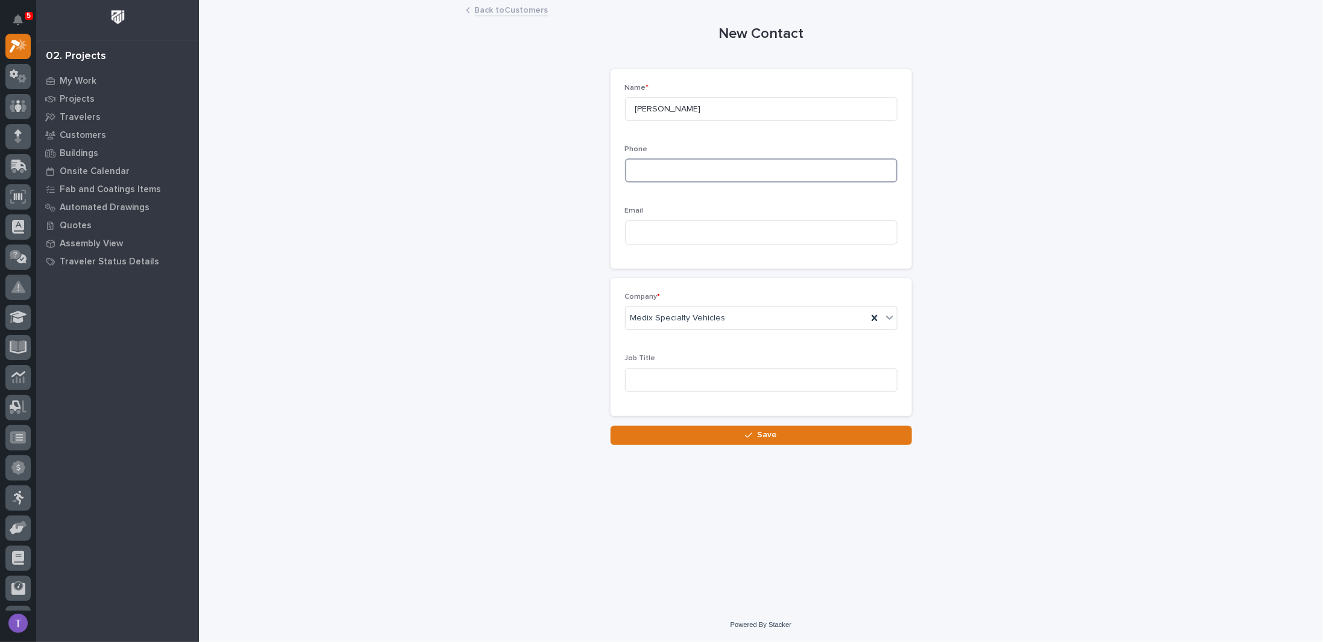
paste input "574-266-0911, Ext 157"
type input "574-266-0911, Ext 157"
click at [654, 230] on input at bounding box center [761, 233] width 272 height 24
paste input "jfulks@medixambulance.com"
type input "jfulks@medixambulance.com"
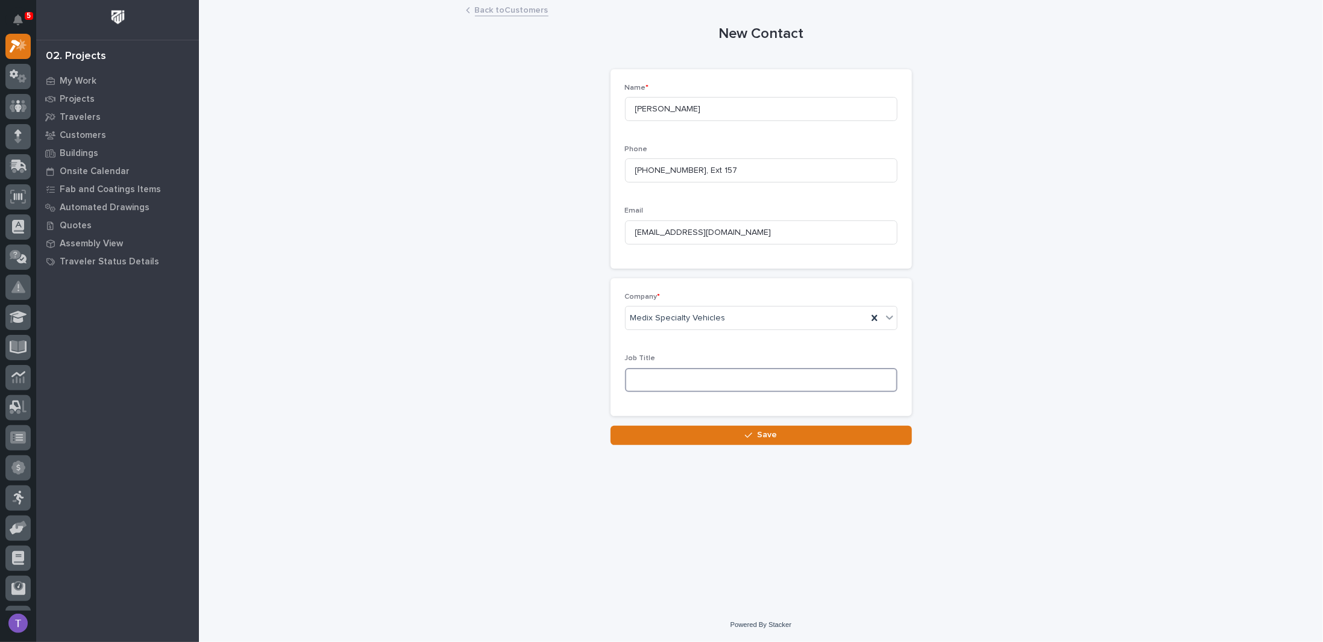
click at [658, 380] on input at bounding box center [761, 380] width 272 height 24
paste input "Continuous Improvement Manager"
type input "Continuous Improvement Manager"
click at [764, 435] on span "Save" at bounding box center [767, 435] width 20 height 11
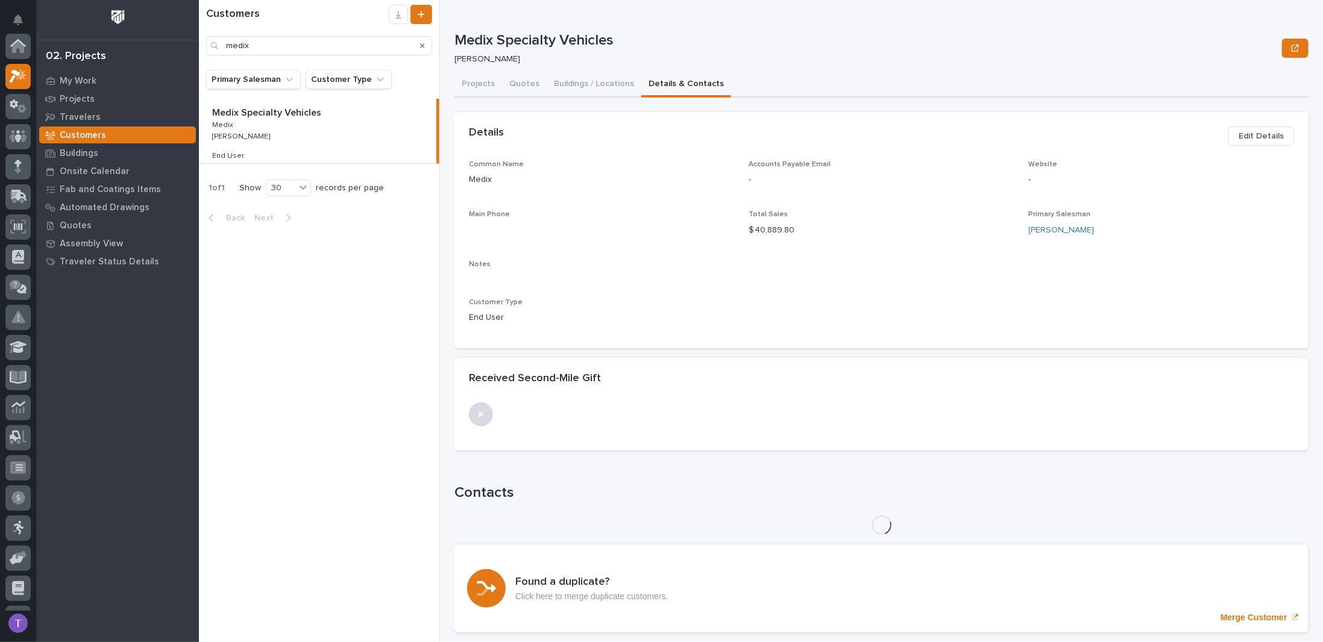
scroll to position [30, 0]
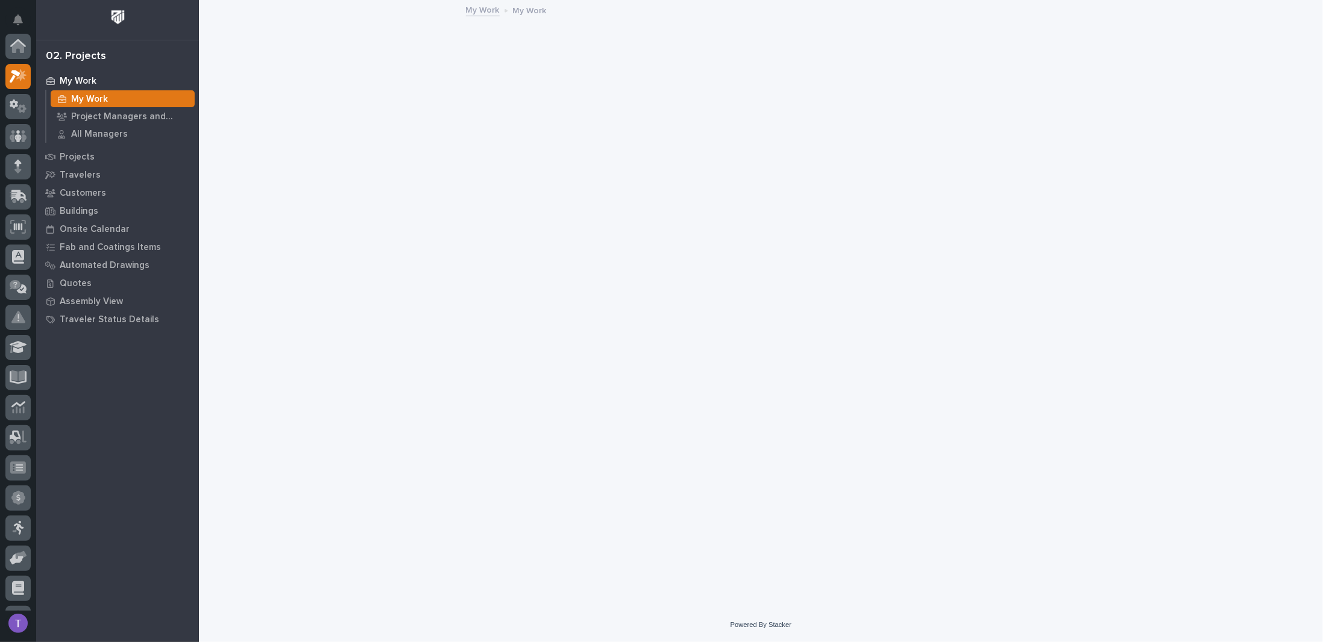
scroll to position [30, 0]
